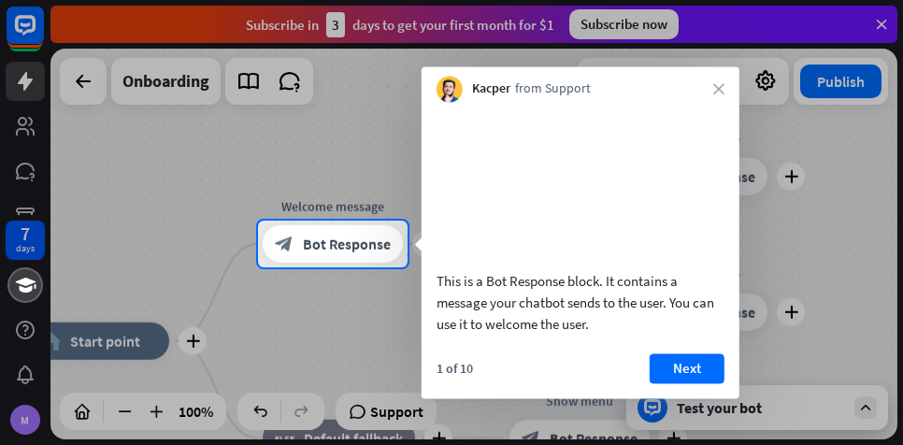
click at [690, 380] on button "Next" at bounding box center [687, 368] width 75 height 30
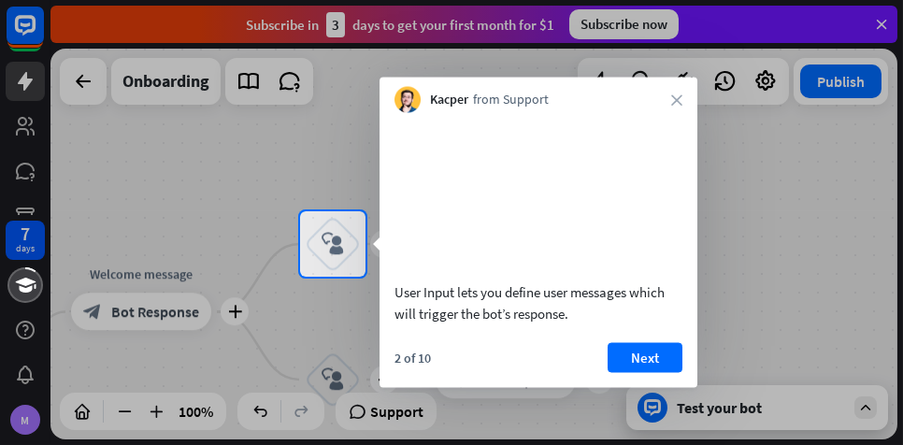
click at [653, 368] on button "Next" at bounding box center [645, 357] width 75 height 30
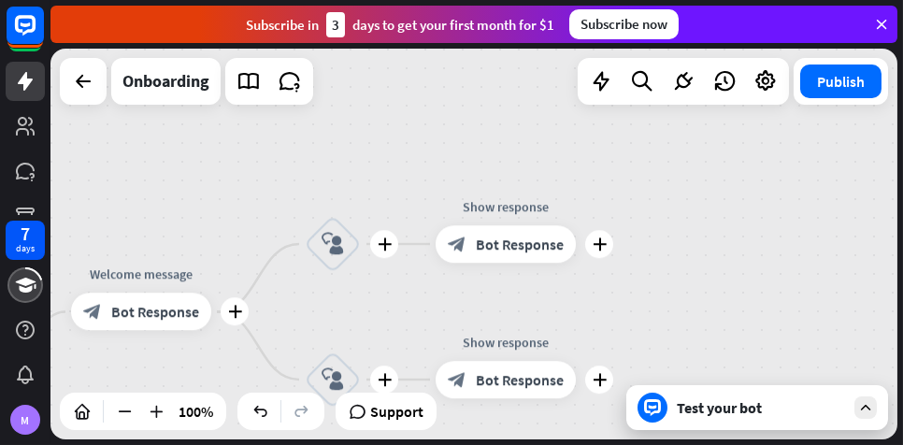
click at [652, 372] on div "plus home_2 Start point plus Welcome message block_bot_response Bot Response pl…" at bounding box center [473, 244] width 847 height 391
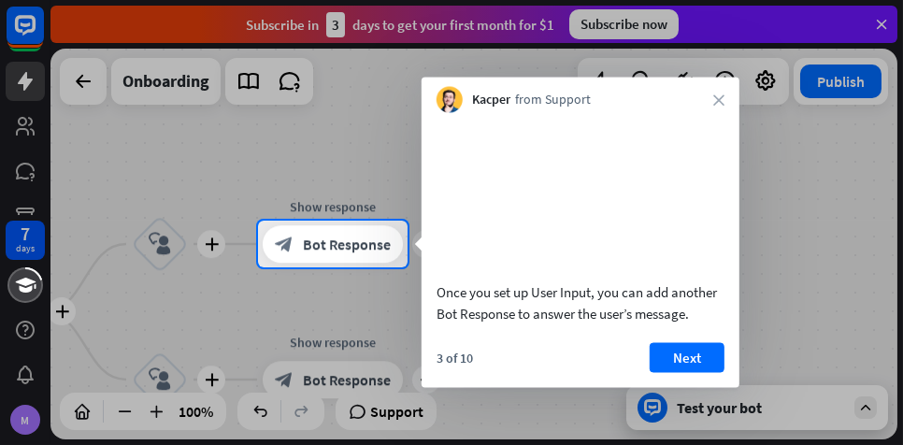
click at [692, 372] on button "Next" at bounding box center [687, 357] width 75 height 30
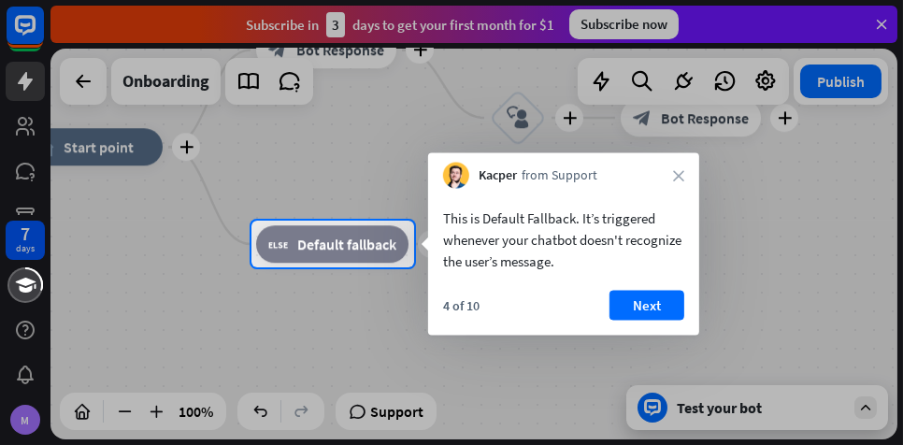
click at [644, 308] on button "Next" at bounding box center [646, 306] width 75 height 30
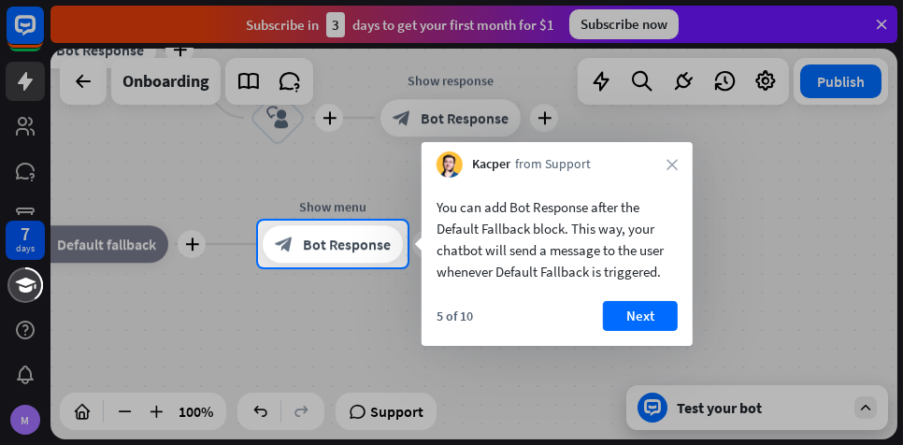
click at [637, 305] on button "Next" at bounding box center [640, 316] width 75 height 30
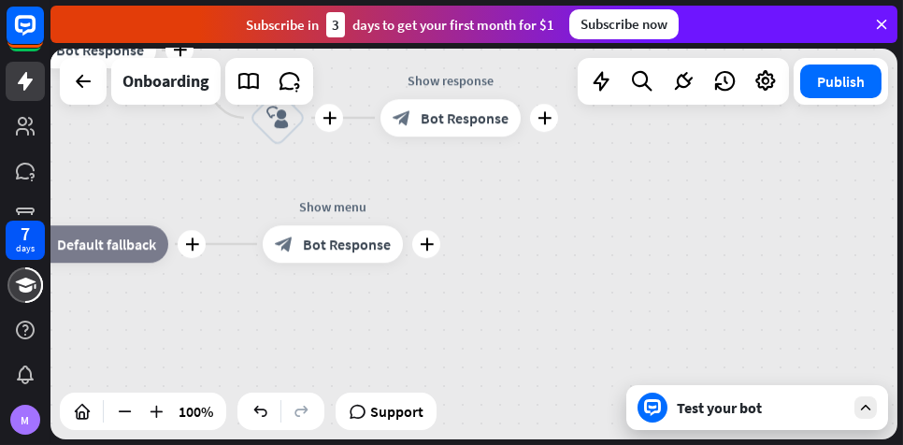
click at [682, 175] on div "plus home_2 Start point plus Welcome message block_bot_response Bot Response pl…" at bounding box center [473, 244] width 847 height 391
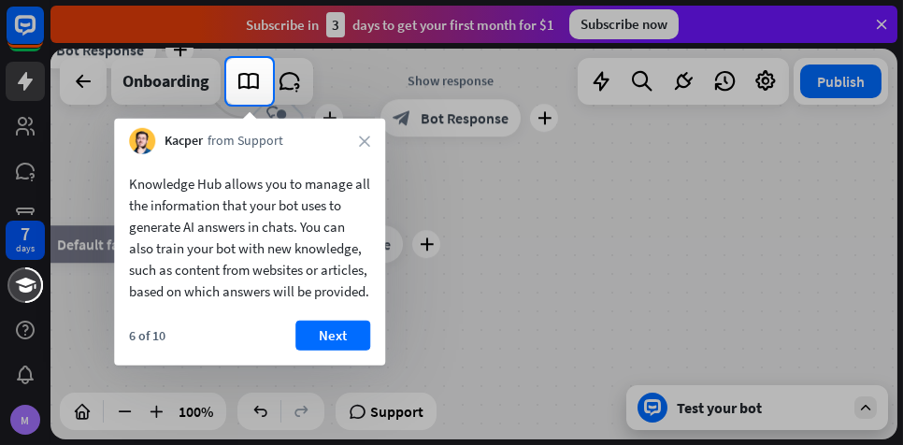
click at [368, 140] on icon "close" at bounding box center [364, 141] width 11 height 11
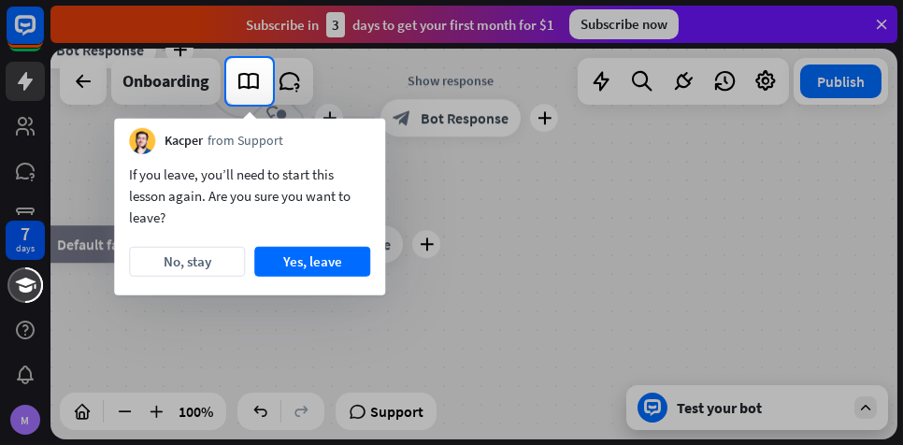
click at [347, 255] on button "Yes, leave" at bounding box center [312, 262] width 116 height 30
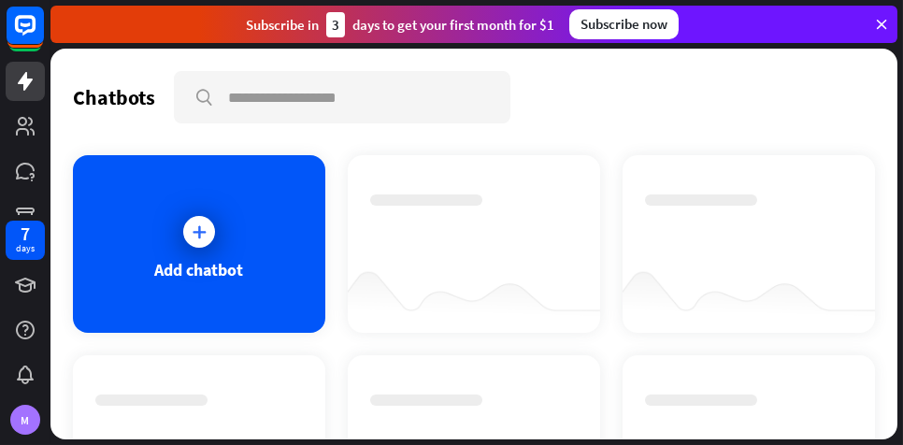
click at [846, 91] on div "Chatbots search" at bounding box center [474, 97] width 802 height 52
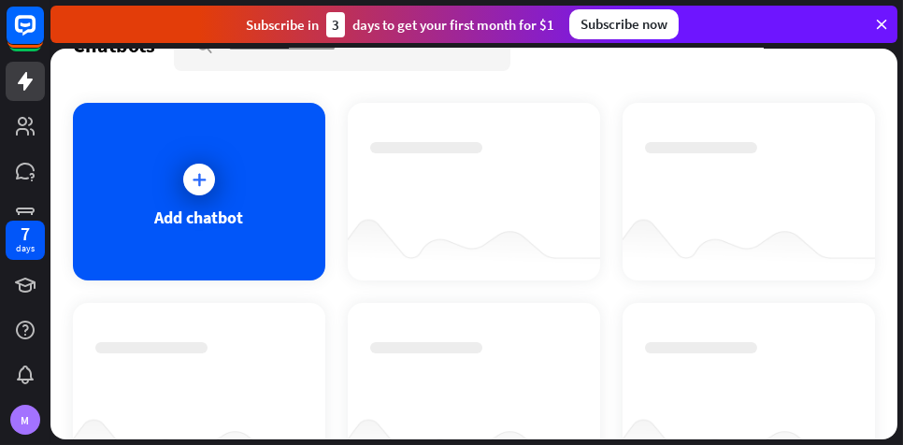
scroll to position [56, 0]
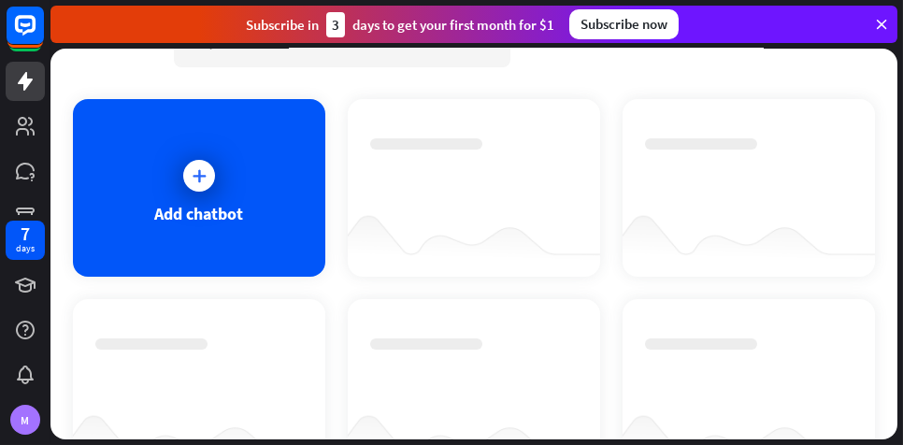
click at [205, 169] on icon at bounding box center [199, 175] width 19 height 19
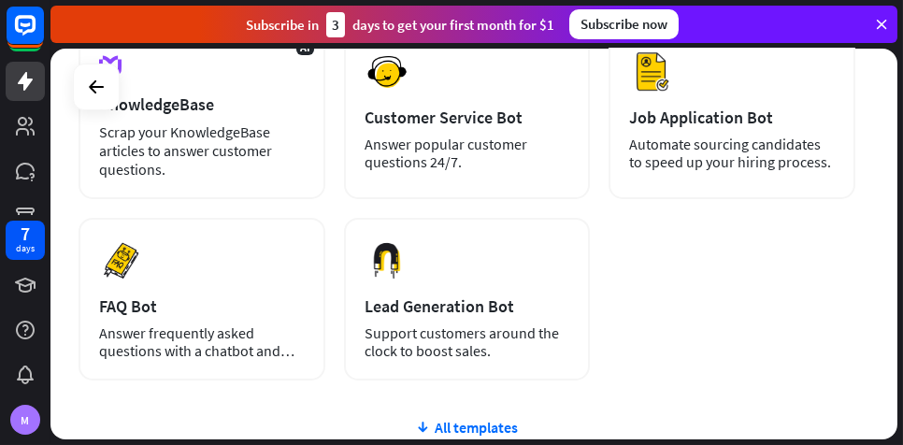
scroll to position [394, 0]
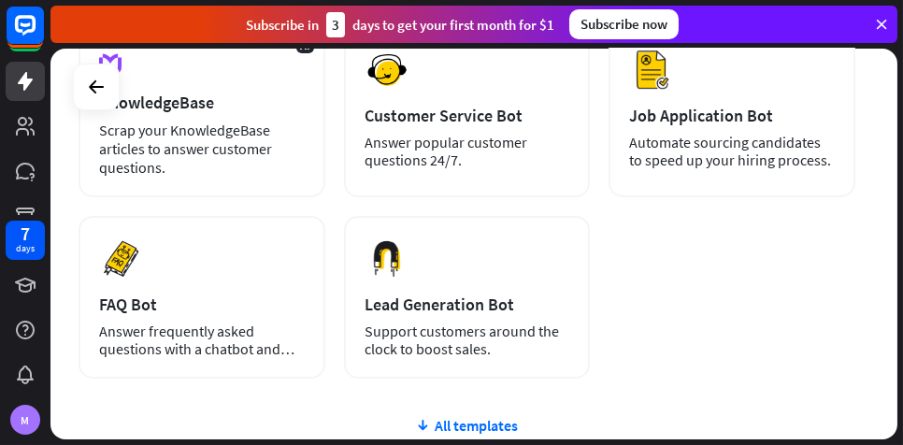
click at [521, 102] on div "Preview Customer Service Bot Answer popular customer questions 24/7." at bounding box center [467, 112] width 247 height 170
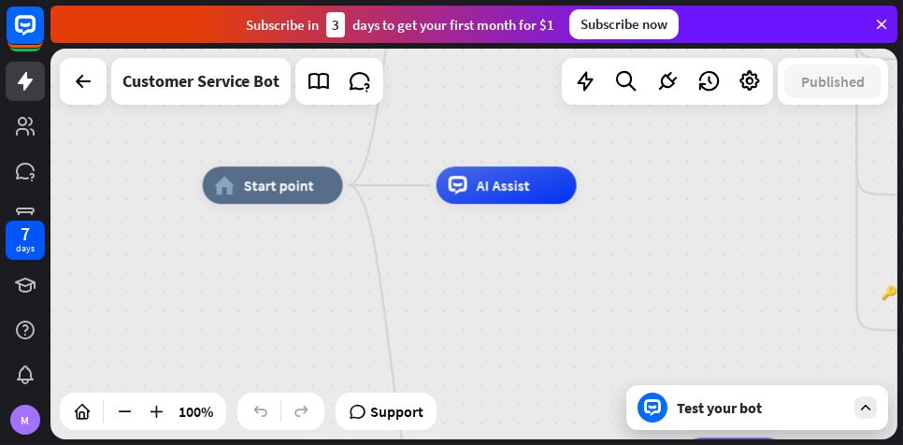
click at [409, 409] on span "Support" at bounding box center [396, 411] width 53 height 30
click at [93, 74] on icon at bounding box center [83, 81] width 22 height 22
